Goal: Task Accomplishment & Management: Use online tool/utility

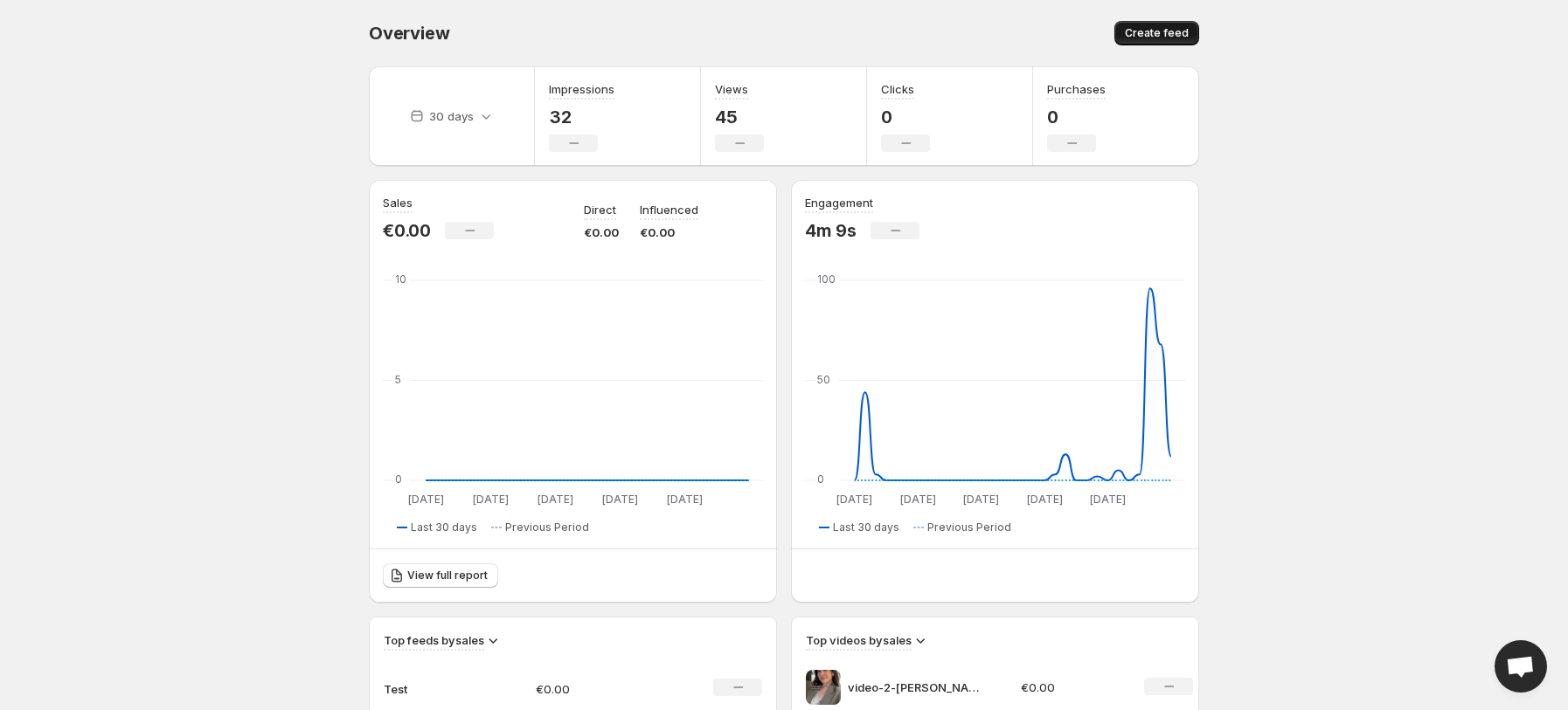
click at [1141, 34] on span "Create feed" at bounding box center [1157, 33] width 63 height 14
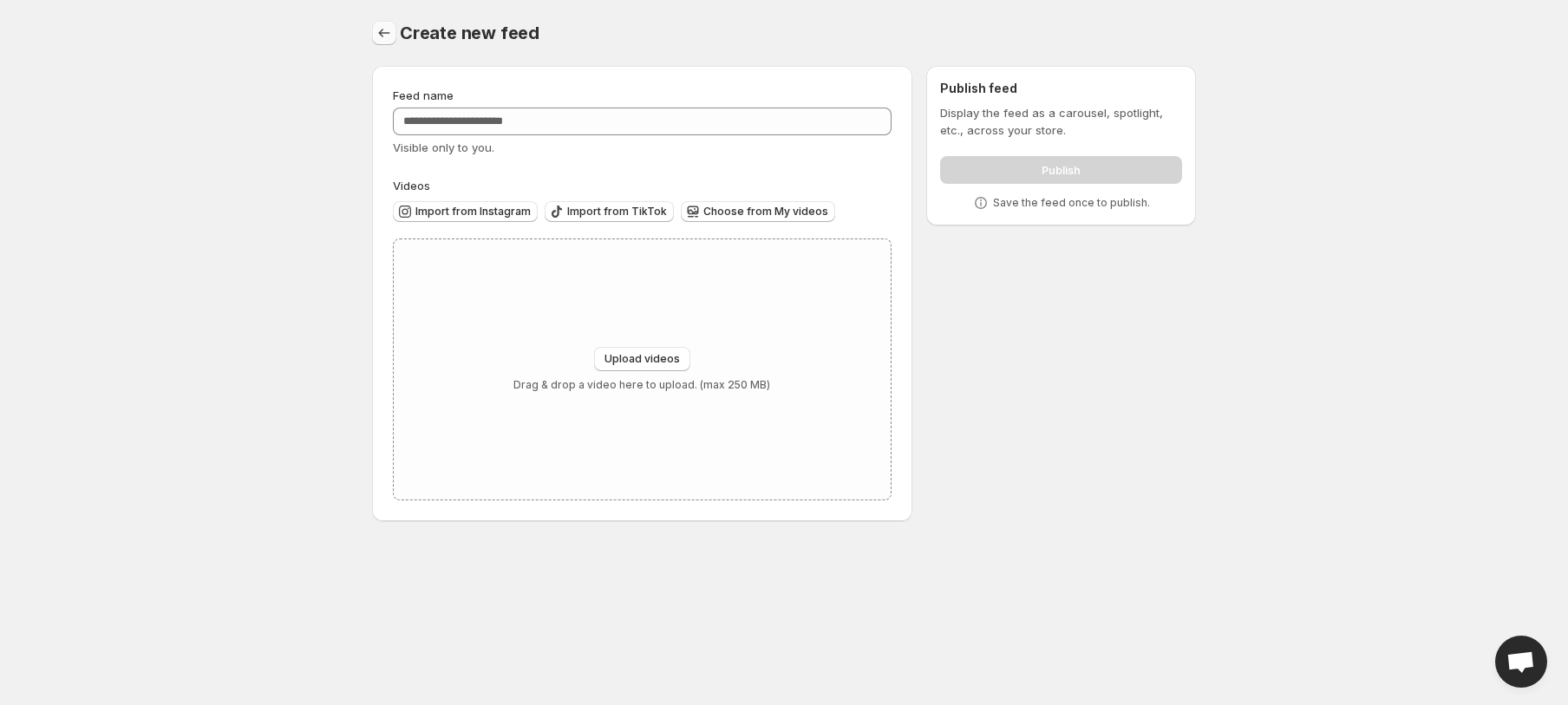
click at [383, 36] on icon "Settings" at bounding box center [384, 33] width 17 height 17
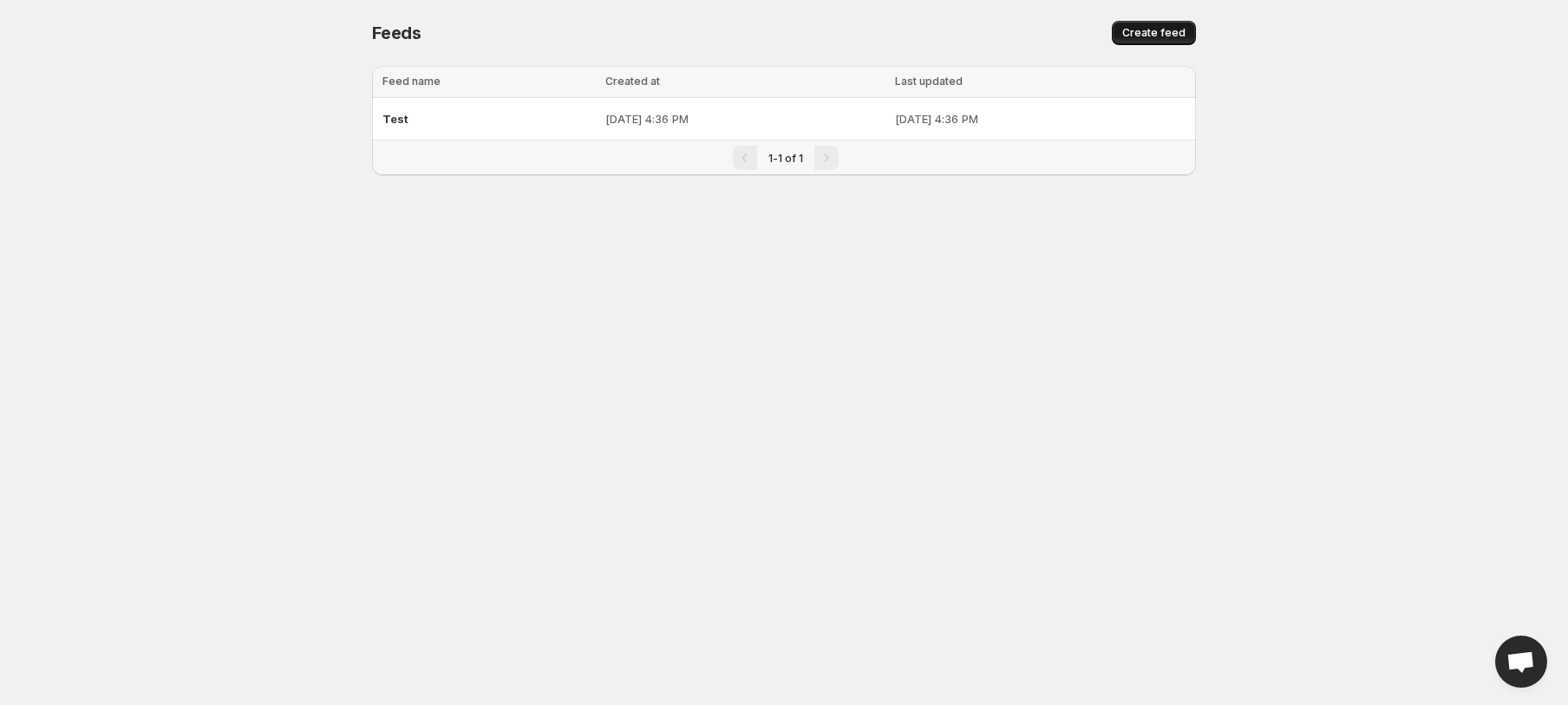
click at [1144, 29] on span "Create feed" at bounding box center [1153, 33] width 63 height 14
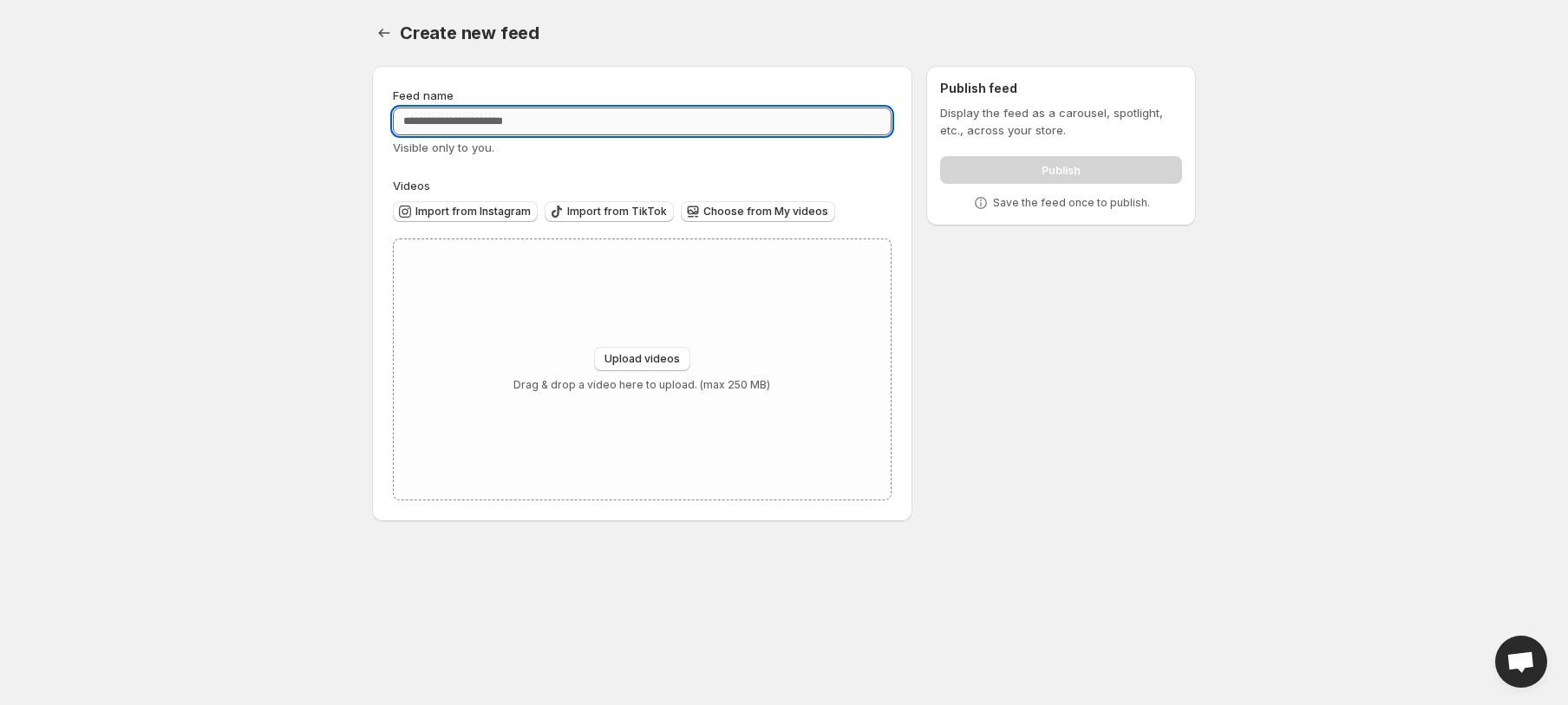
click at [536, 117] on input "Feed name" at bounding box center [642, 121] width 499 height 28
type input "*********"
click at [459, 215] on span "Import from Instagram" at bounding box center [473, 212] width 115 height 14
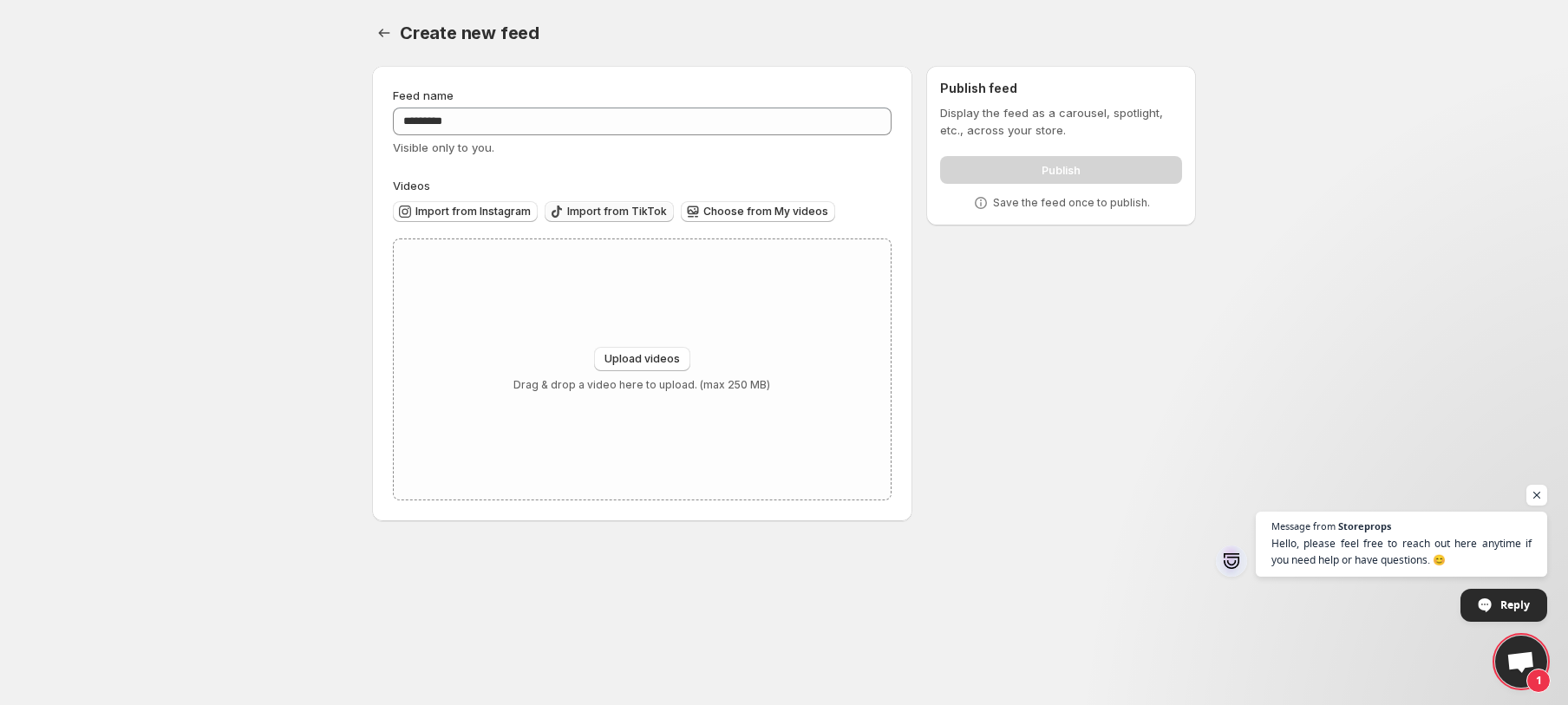
click at [630, 210] on span "Import from TikTok" at bounding box center [617, 212] width 100 height 14
click at [617, 212] on span "Import from TikTok" at bounding box center [617, 212] width 100 height 14
click at [451, 202] on button "Import from Instagram" at bounding box center [465, 212] width 145 height 21
click at [627, 206] on span "Import from TikTok" at bounding box center [617, 212] width 100 height 14
